Goal: Find specific fact

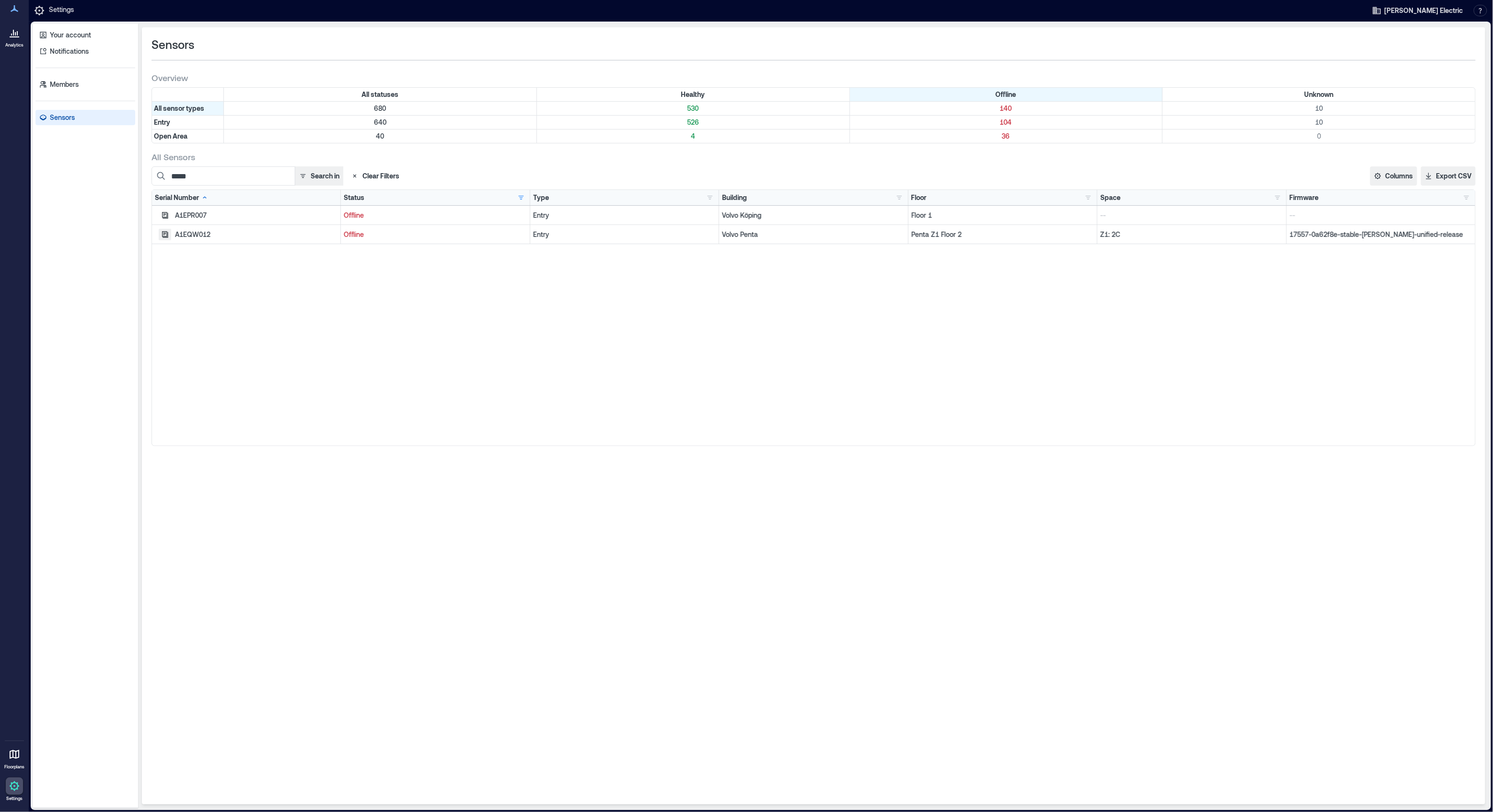
click at [163, 236] on icon "button" at bounding box center [165, 234] width 8 height 8
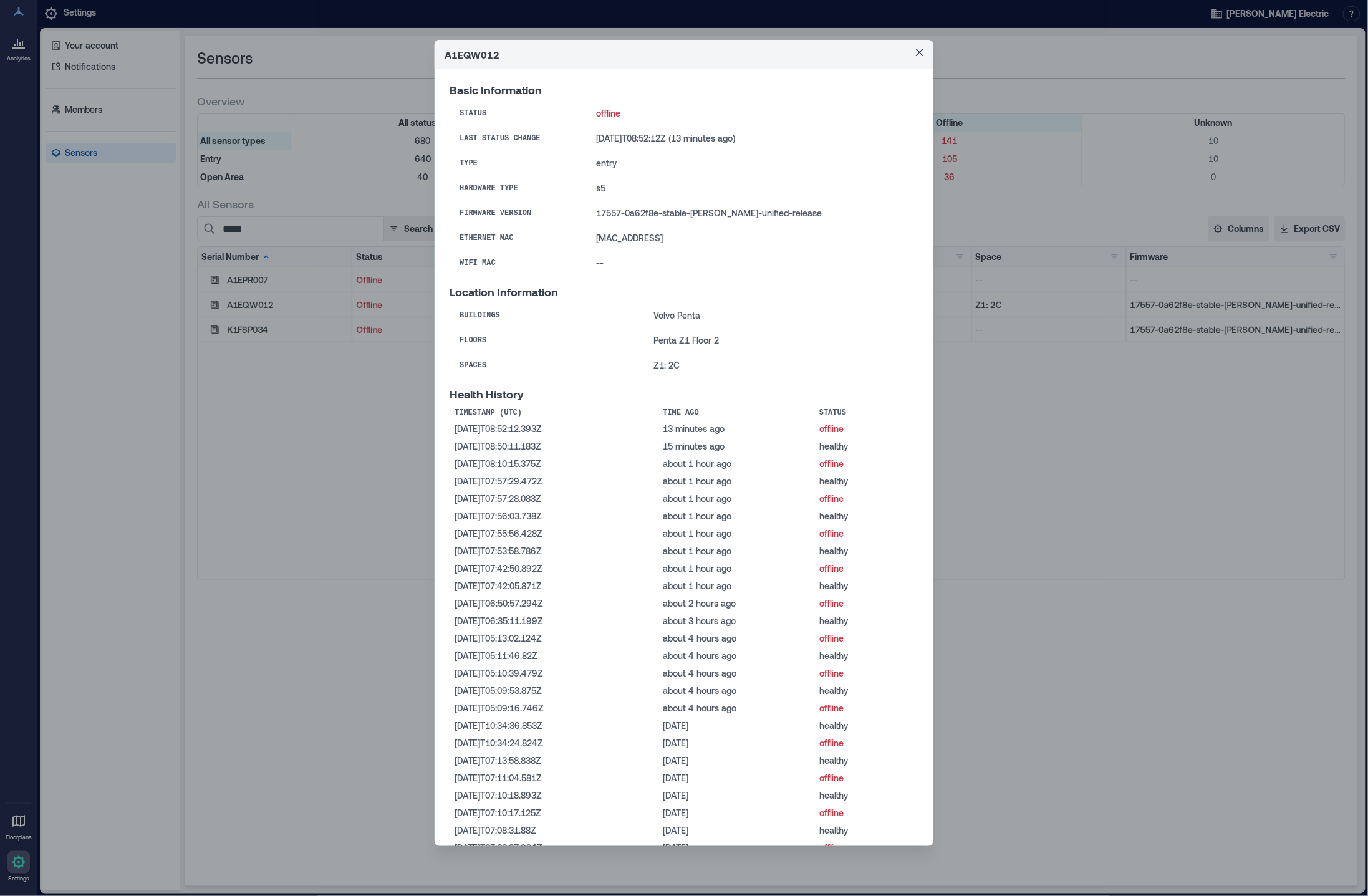
click at [684, 55] on header "A1EQW012" at bounding box center [684, 54] width 499 height 29
click at [923, 51] on button "Close" at bounding box center [920, 52] width 20 height 20
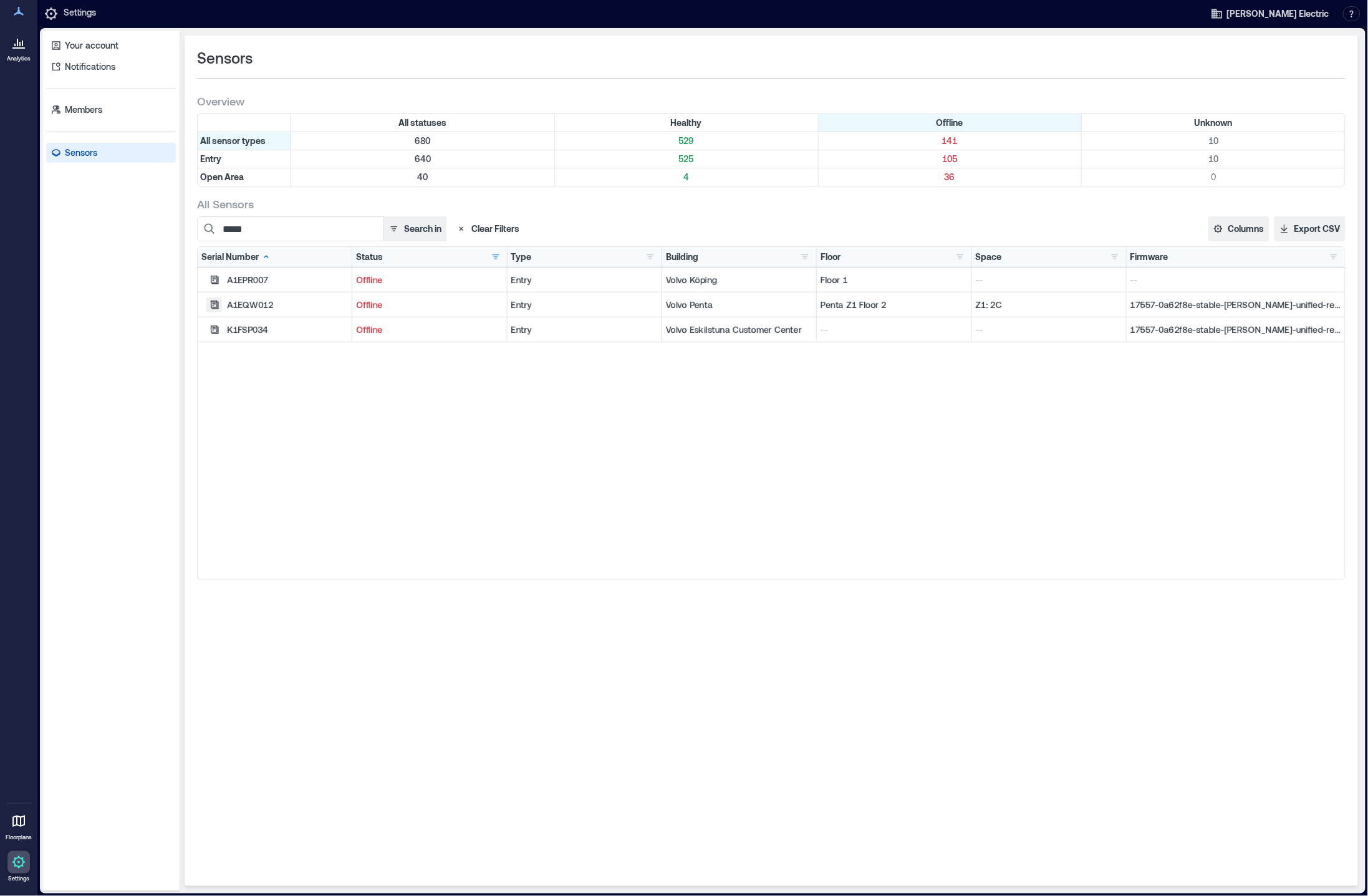
click at [212, 307] on icon "button" at bounding box center [214, 304] width 10 height 10
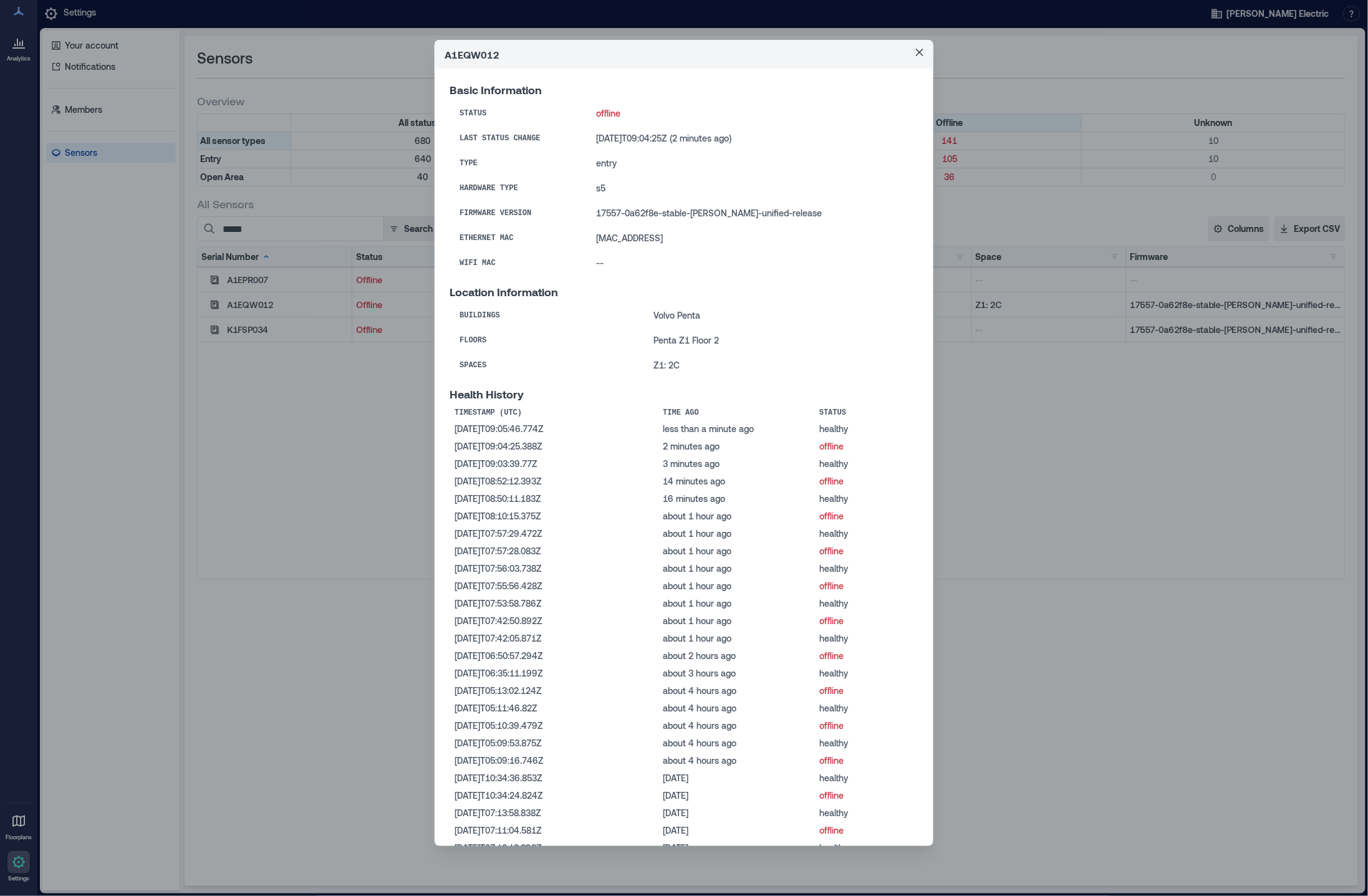
click at [467, 50] on header "A1EQW012" at bounding box center [684, 54] width 499 height 29
click at [467, 56] on header "A1EQW012" at bounding box center [684, 54] width 499 height 29
copy header "A1EQW012"
click at [921, 54] on icon "Close" at bounding box center [920, 53] width 8 height 8
